Goal: Register for event/course

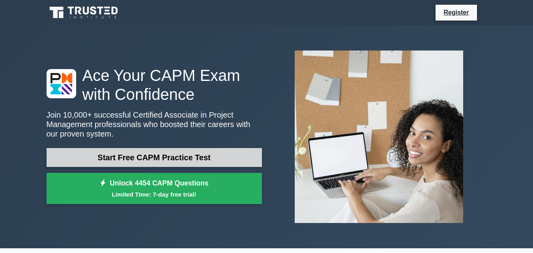
click at [186, 151] on link "Start Free CAPM Practice Test" at bounding box center [154, 157] width 215 height 19
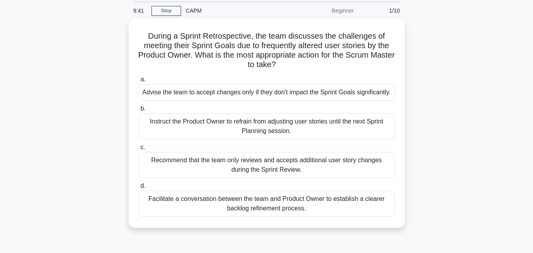
scroll to position [27, 0]
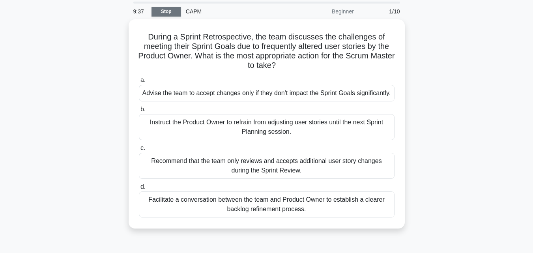
click at [175, 15] on link "Stop" at bounding box center [166, 12] width 30 height 10
